Goal: Communication & Community: Participate in discussion

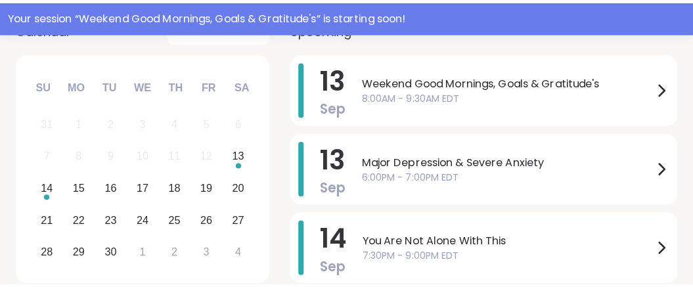
scroll to position [241, 0]
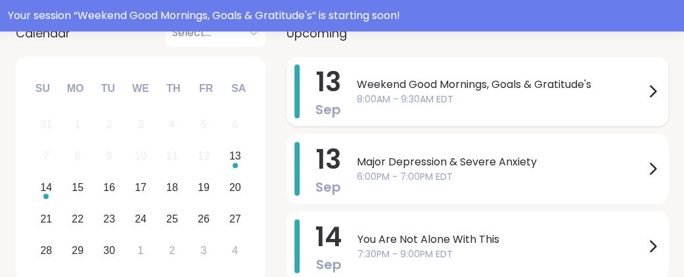
click at [565, 93] on span "Weekend Good Mornings, Goals & Gratitude's" at bounding box center [501, 85] width 288 height 16
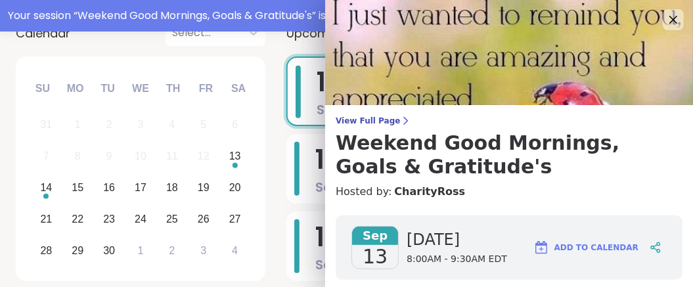
click at [565, 104] on img at bounding box center [509, 52] width 368 height 105
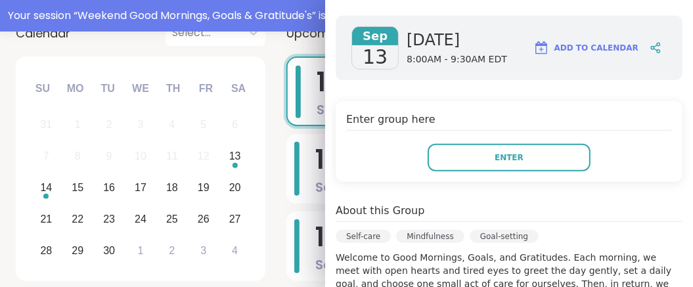
scroll to position [204, 0]
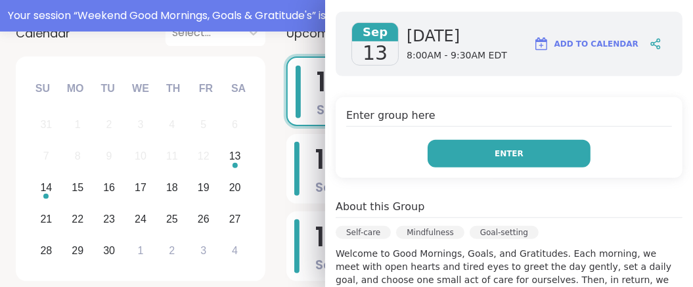
click at [515, 167] on button "Enter" at bounding box center [508, 154] width 163 height 28
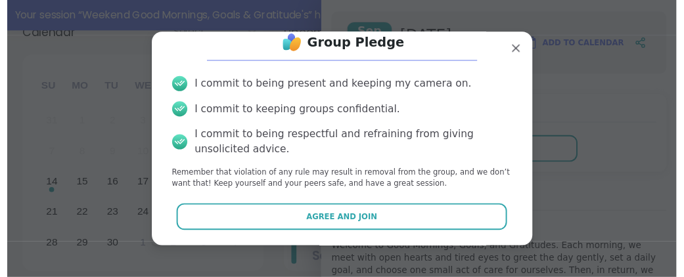
scroll to position [96, 0]
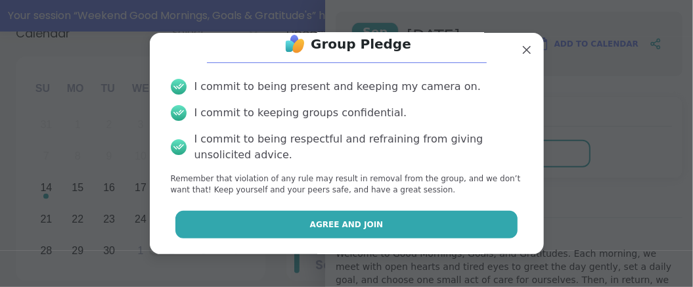
click at [370, 225] on span "Agree and Join" at bounding box center [347, 225] width 74 height 12
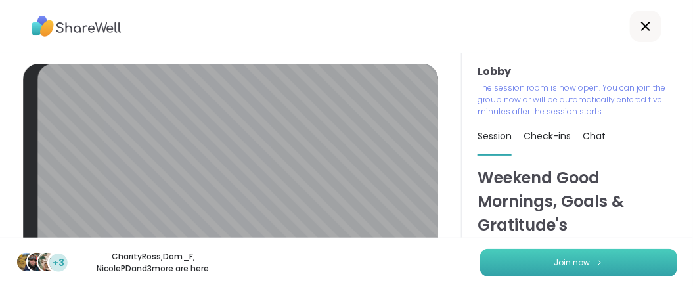
click at [554, 261] on span "Join now" at bounding box center [572, 263] width 36 height 12
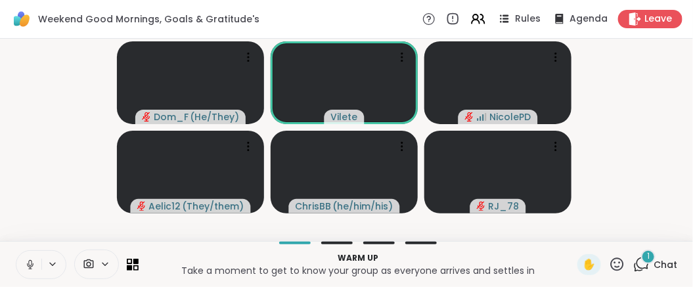
click at [32, 260] on icon at bounding box center [29, 263] width 3 height 6
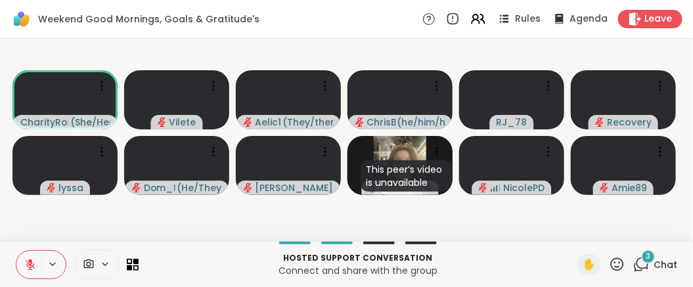
click at [32, 263] on icon at bounding box center [30, 265] width 12 height 12
click at [34, 261] on icon at bounding box center [30, 265] width 12 height 12
click at [36, 259] on icon at bounding box center [30, 265] width 12 height 12
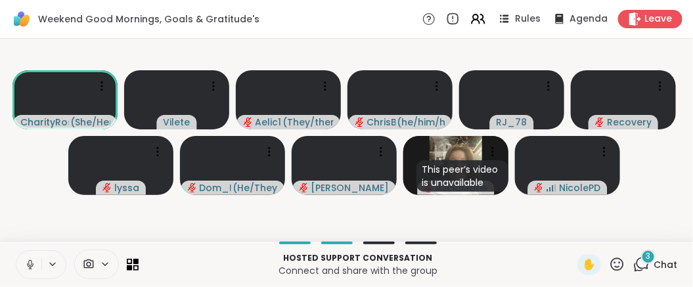
click at [35, 259] on icon at bounding box center [30, 265] width 12 height 12
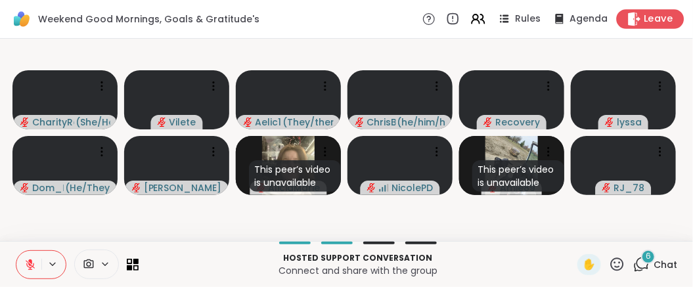
click at [644, 22] on span "Leave" at bounding box center [658, 19] width 29 height 14
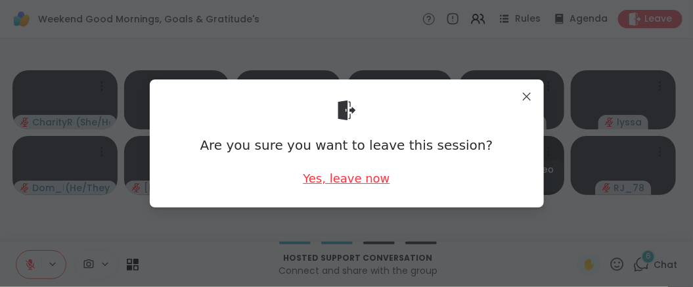
click at [368, 181] on div "Yes, leave now" at bounding box center [346, 178] width 87 height 16
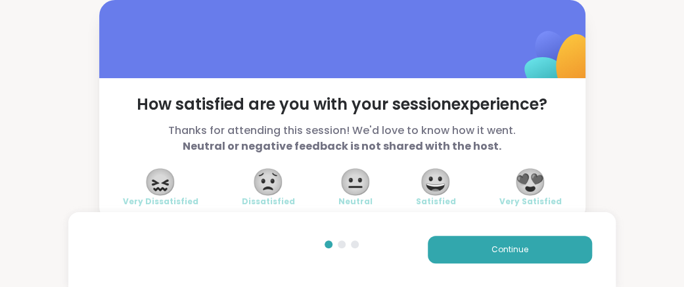
click at [368, 154] on b "Neutral or negative feedback is not shared with the host." at bounding box center [342, 146] width 318 height 15
